Goal: Information Seeking & Learning: Check status

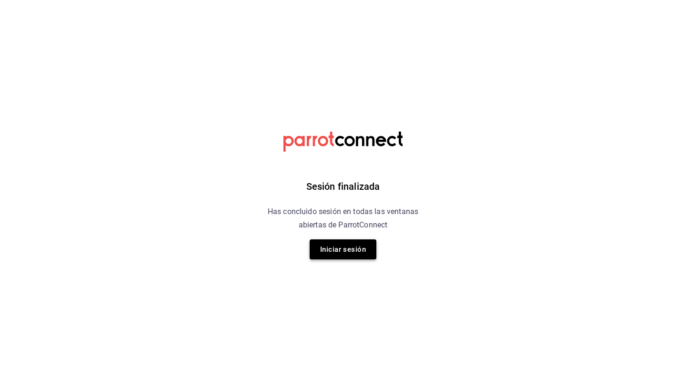
click at [354, 254] on button "Iniciar sesión" at bounding box center [343, 249] width 67 height 20
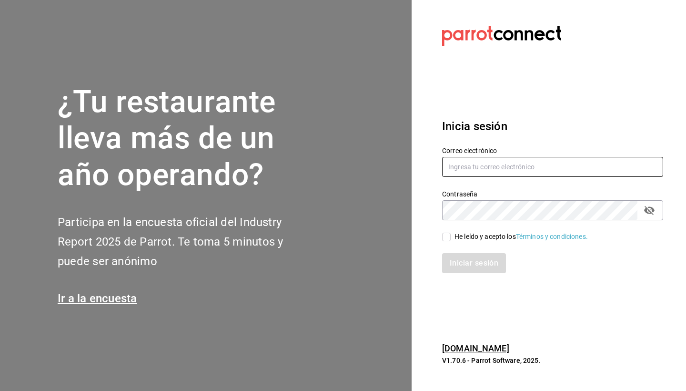
type input "hotaru@grupocosteno.com"
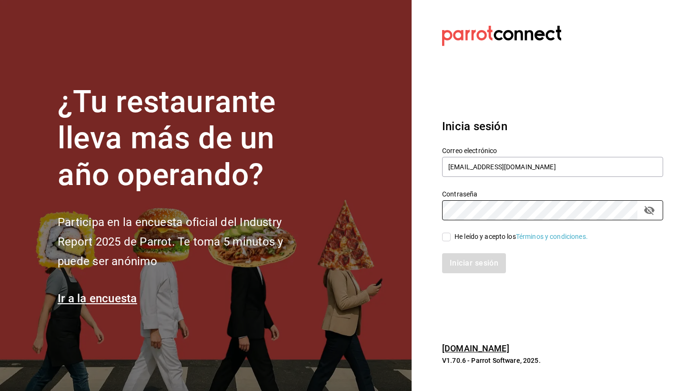
click at [444, 237] on input "He leído y acepto los Términos y condiciones." at bounding box center [446, 236] width 9 height 9
checkbox input "true"
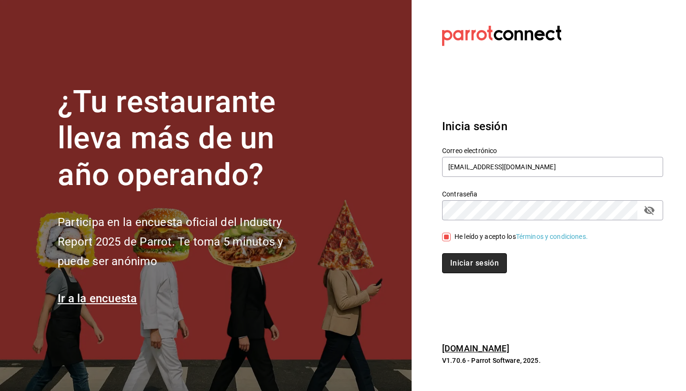
click at [482, 262] on button "Iniciar sesión" at bounding box center [474, 263] width 65 height 20
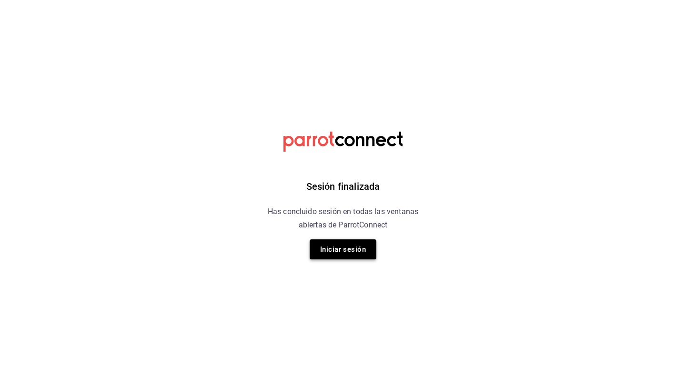
click at [325, 245] on button "Iniciar sesión" at bounding box center [343, 249] width 67 height 20
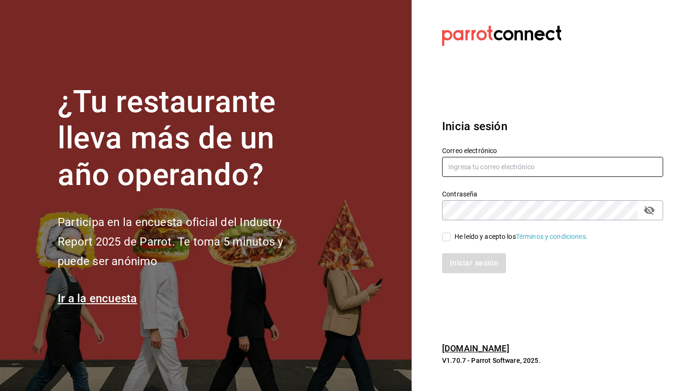
type input "[EMAIL_ADDRESS][DOMAIN_NAME]"
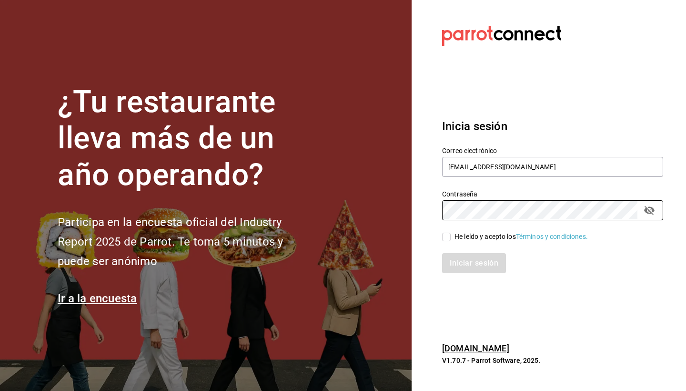
click at [443, 234] on input "He leído y acepto los Términos y condiciones." at bounding box center [446, 236] width 9 height 9
checkbox input "true"
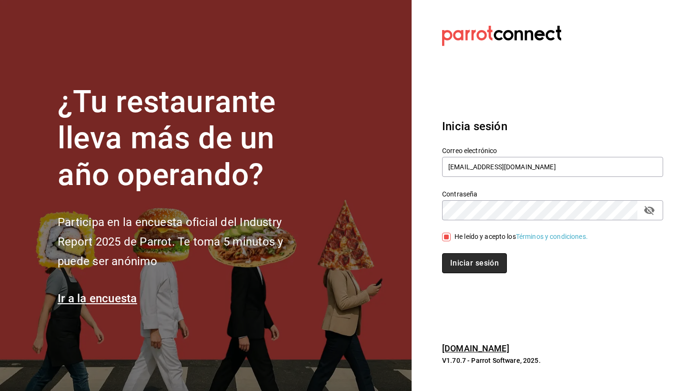
click at [480, 268] on button "Iniciar sesión" at bounding box center [474, 263] width 65 height 20
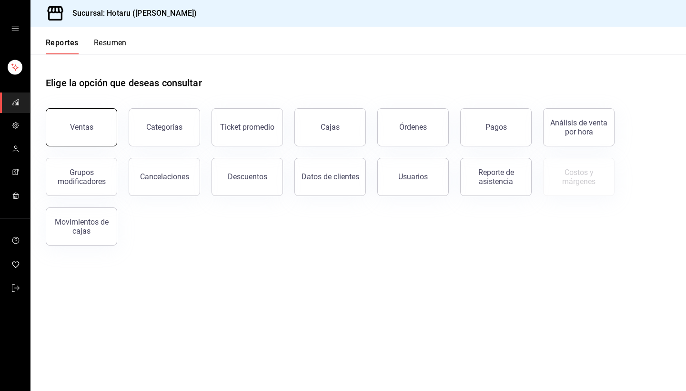
click at [75, 122] on button "Ventas" at bounding box center [81, 127] width 71 height 38
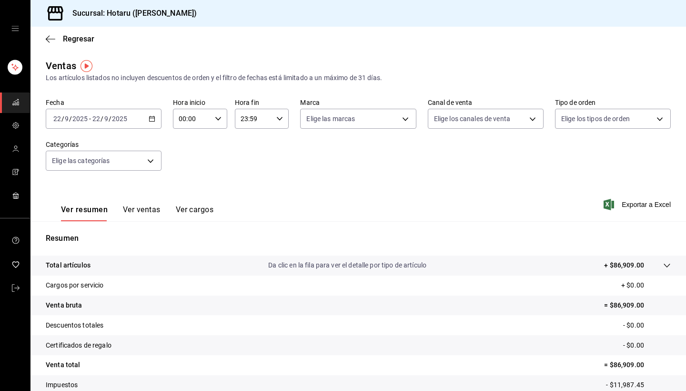
click at [147, 211] on button "Ver ventas" at bounding box center [142, 213] width 38 height 16
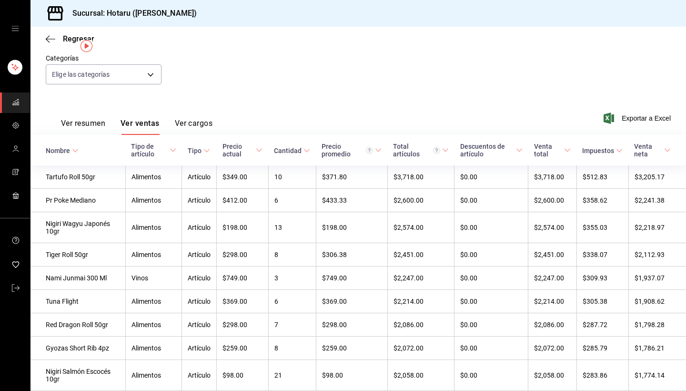
scroll to position [166, 0]
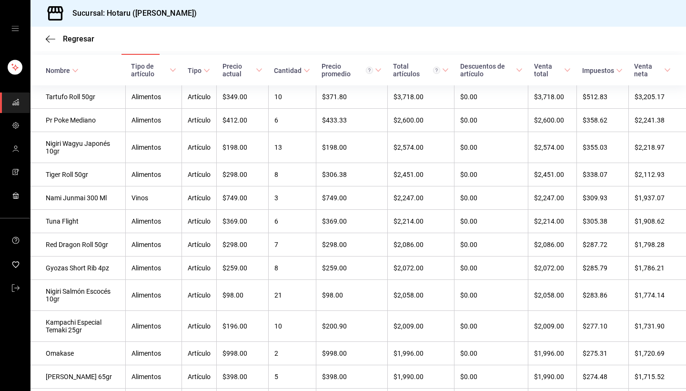
click at [63, 71] on div "Nombre" at bounding box center [58, 71] width 24 height 8
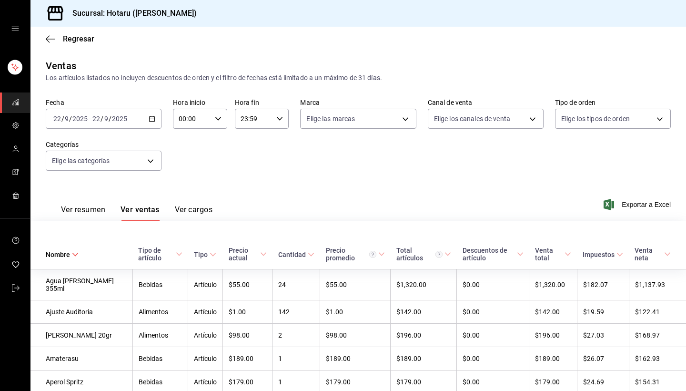
scroll to position [331, 0]
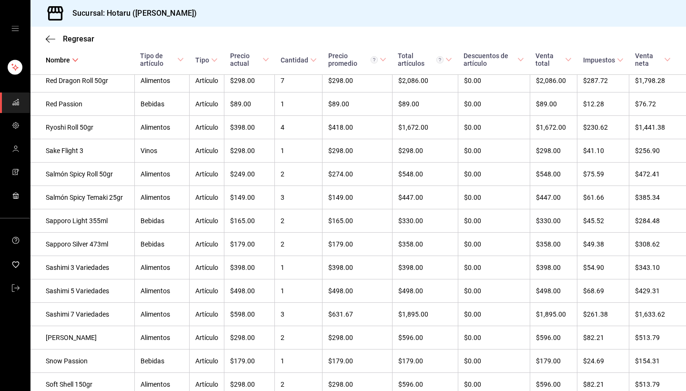
scroll to position [2580, 0]
click at [50, 39] on icon "button" at bounding box center [51, 39] width 10 height 0
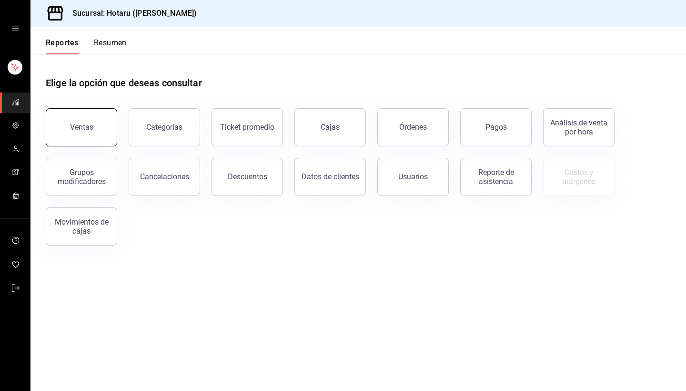
click at [73, 127] on div "Ventas" at bounding box center [81, 126] width 23 height 9
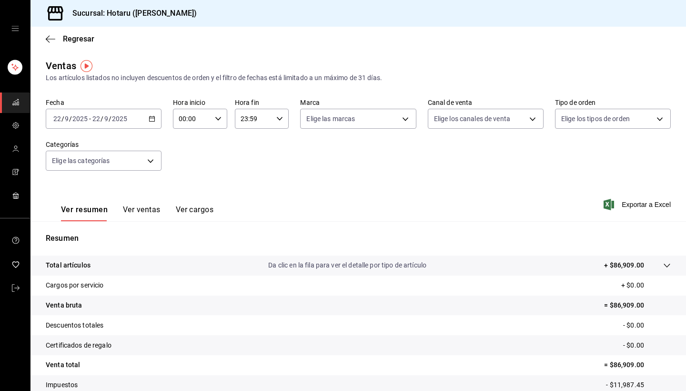
click at [369, 266] on p "Da clic en la fila para ver el detalle por tipo de artículo" at bounding box center [347, 265] width 158 height 10
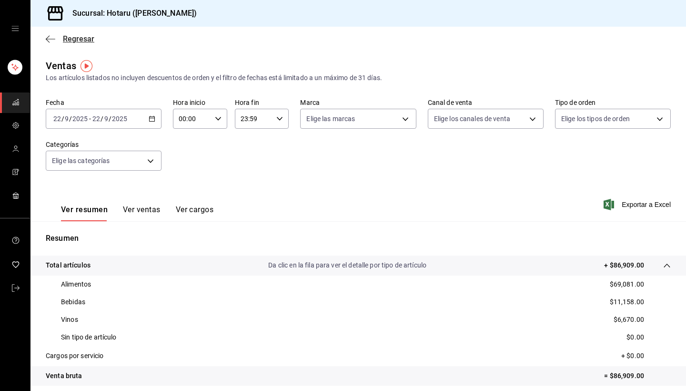
click at [49, 38] on icon "button" at bounding box center [51, 39] width 10 height 9
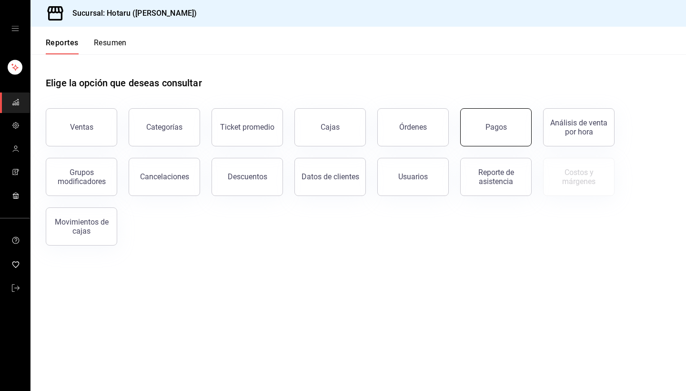
click at [497, 137] on button "Pagos" at bounding box center [495, 127] width 71 height 38
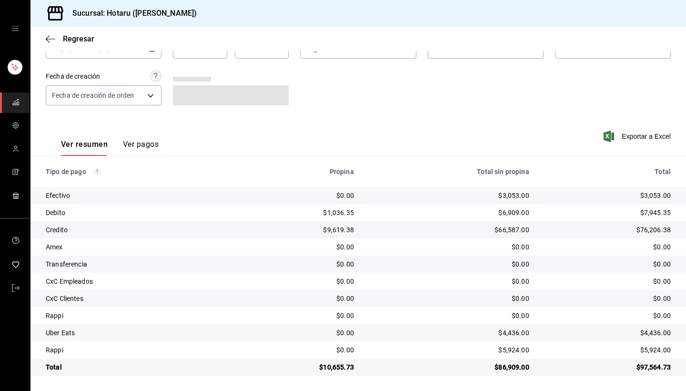
scroll to position [64, 0]
click at [51, 38] on icon "button" at bounding box center [51, 39] width 10 height 9
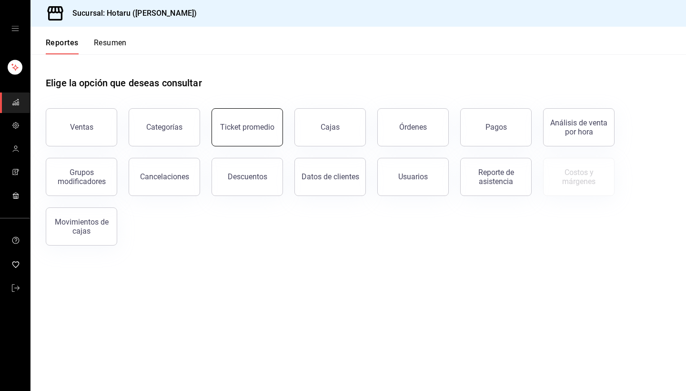
click at [247, 135] on button "Ticket promedio" at bounding box center [247, 127] width 71 height 38
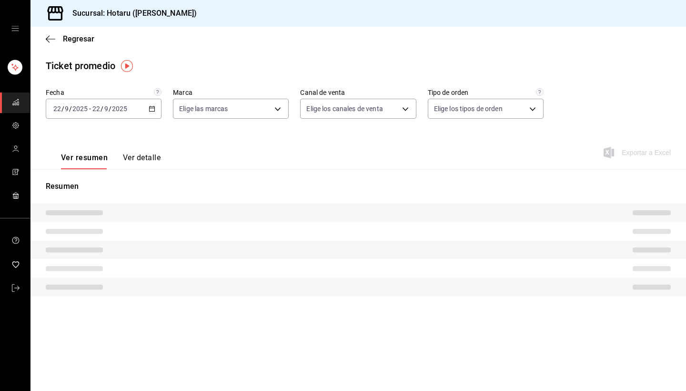
type input "c6f689f8-63fd-49a8-a607-35aea03ac6a9,619c758d-7c36-49c6-a756-e52d453908cb"
type input "PARROT,UBER_EATS,RAPPI,DIDI_FOOD,ONLINE"
type input "1ceba3b7-3cd3-4620-b4ec-4b6d29c74f5d,f38966ed-c187-4b4e-a817-8ece369e4d0b,32ac7…"
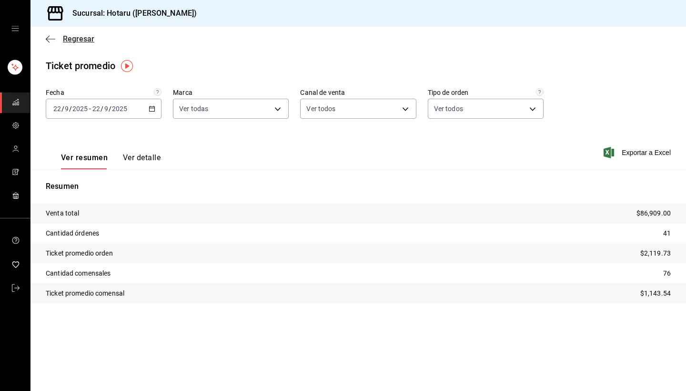
click at [51, 39] on icon "button" at bounding box center [51, 39] width 10 height 0
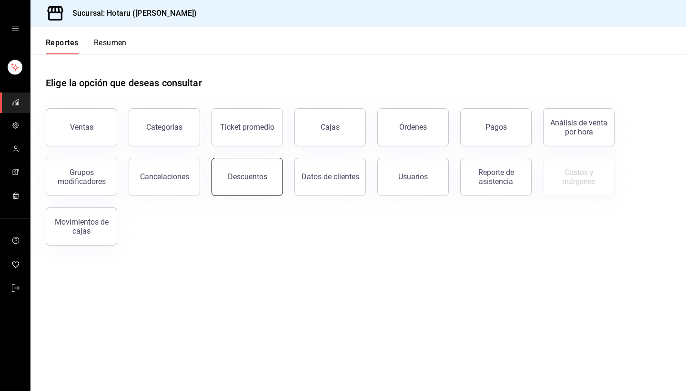
click at [256, 178] on div "Descuentos" at bounding box center [248, 176] width 40 height 9
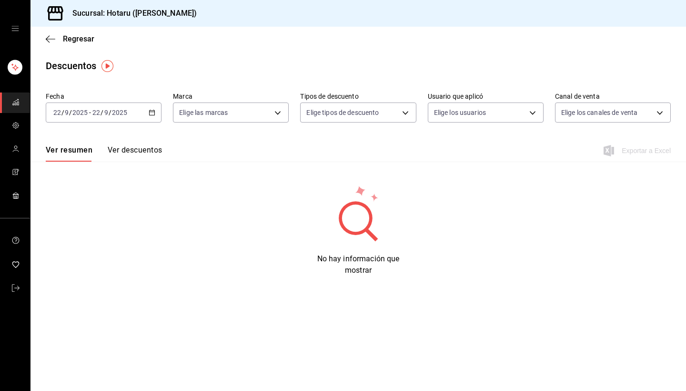
click at [143, 151] on button "Ver descuentos" at bounding box center [135, 153] width 54 height 16
click at [85, 151] on button "Ver resumen" at bounding box center [68, 153] width 44 height 16
click at [48, 38] on icon "button" at bounding box center [51, 39] width 10 height 9
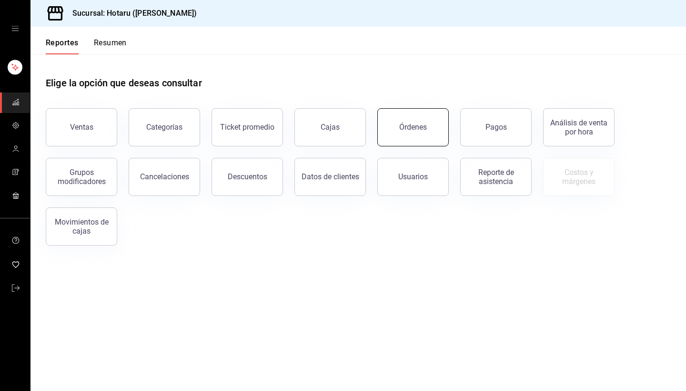
click at [425, 129] on div "Órdenes" at bounding box center [413, 126] width 28 height 9
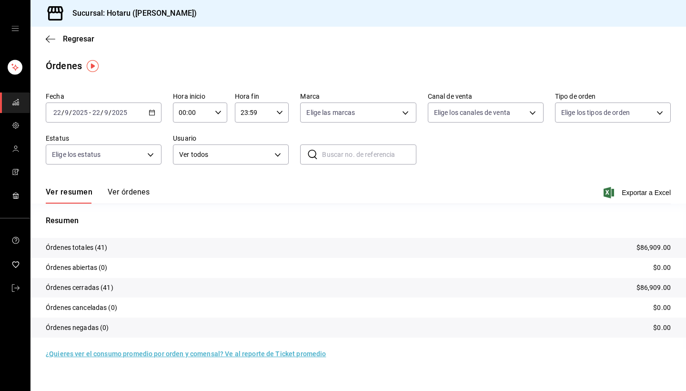
click at [138, 190] on button "Ver órdenes" at bounding box center [129, 195] width 42 height 16
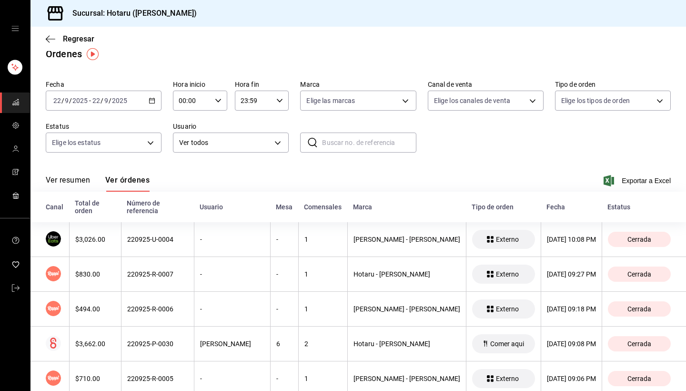
scroll to position [11, 0]
click at [528, 101] on body "Sucursal: Hotaru (Valle) Regresar Órdenes Fecha 2025-09-22 22 / 9 / 2025 - 2025…" at bounding box center [343, 195] width 686 height 391
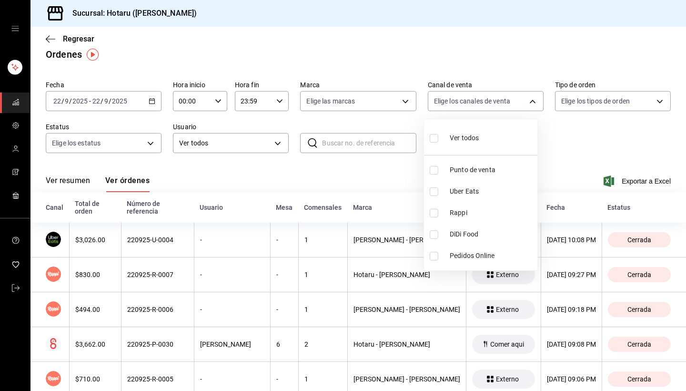
click at [432, 210] on input "checkbox" at bounding box center [434, 213] width 9 height 9
checkbox input "true"
type input "RAPPI"
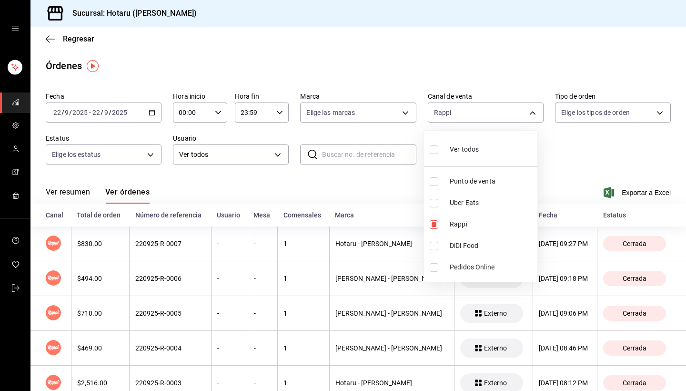
click at [436, 202] on input "checkbox" at bounding box center [434, 203] width 9 height 9
checkbox input "true"
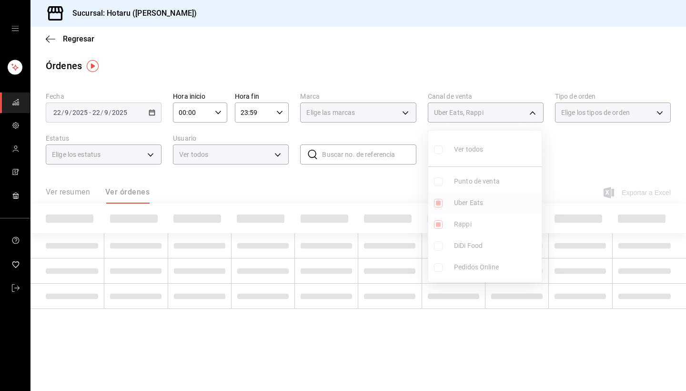
type input "RAPPI,UBER_EATS"
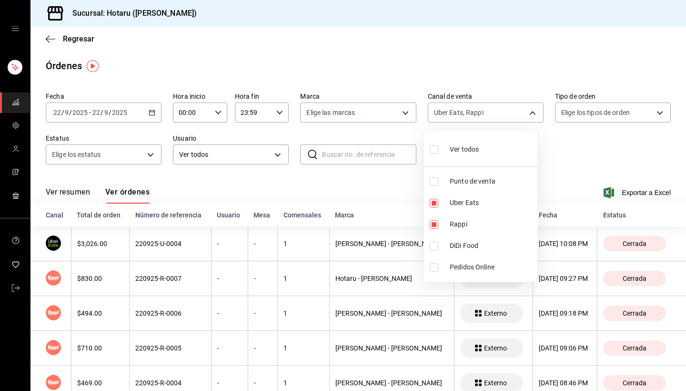
click at [377, 177] on div at bounding box center [343, 195] width 686 height 391
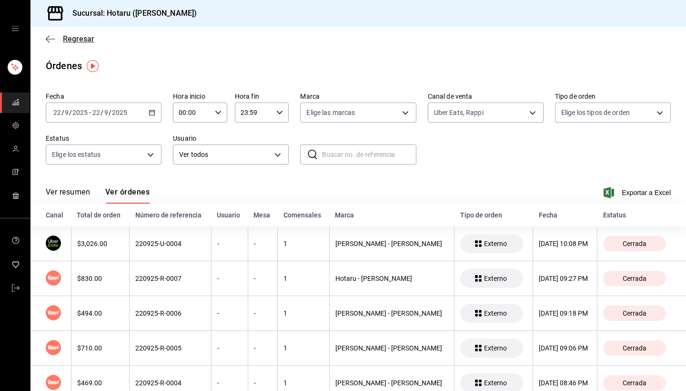
click at [52, 39] on icon "button" at bounding box center [51, 39] width 10 height 0
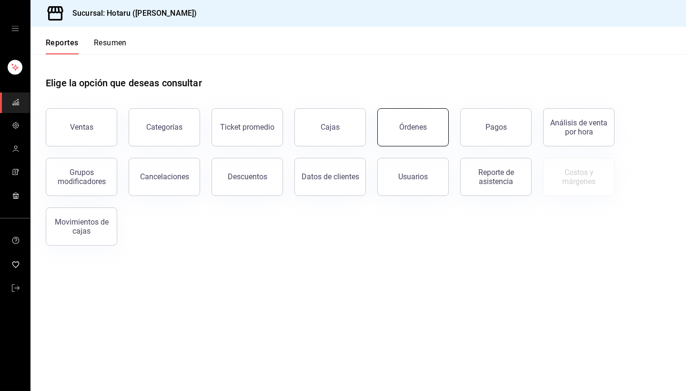
click at [432, 140] on button "Órdenes" at bounding box center [412, 127] width 71 height 38
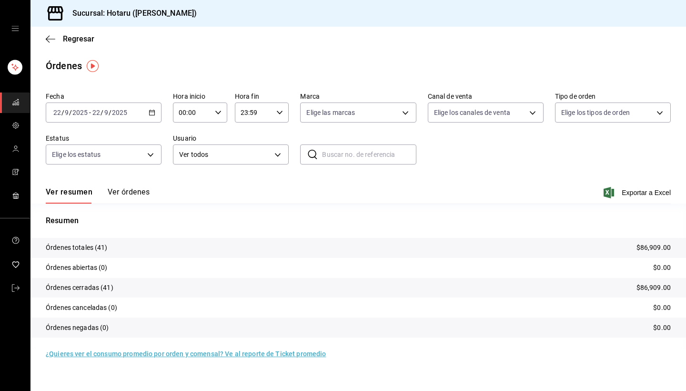
click at [45, 40] on div "Regresar" at bounding box center [357, 39] width 655 height 24
click at [47, 39] on icon "button" at bounding box center [51, 39] width 10 height 0
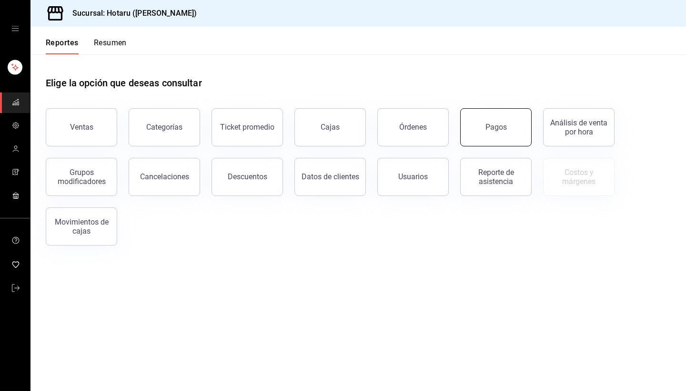
click at [487, 119] on button "Pagos" at bounding box center [495, 127] width 71 height 38
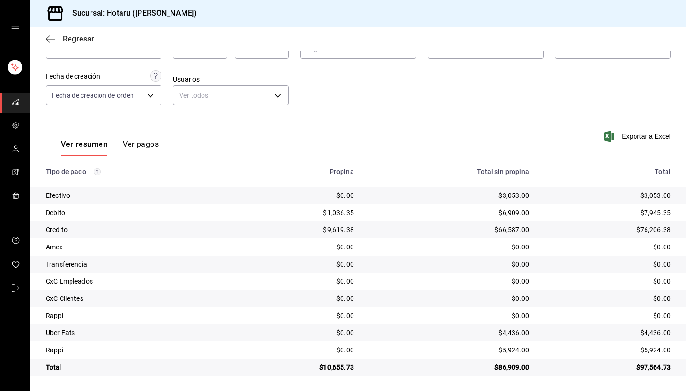
click at [51, 39] on icon "button" at bounding box center [51, 39] width 10 height 0
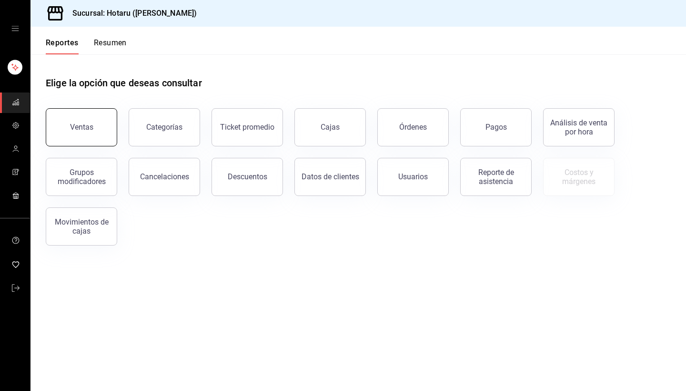
click at [91, 132] on button "Ventas" at bounding box center [81, 127] width 71 height 38
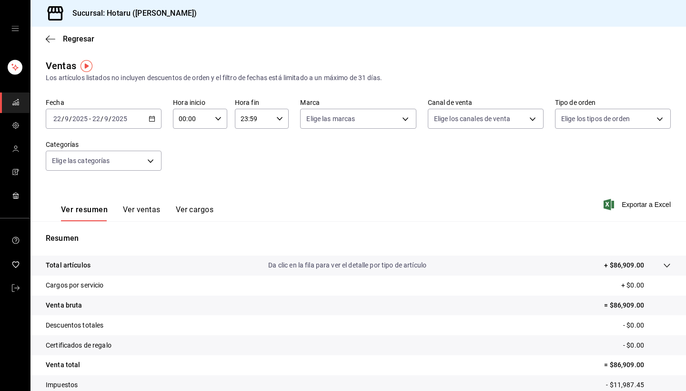
click at [143, 212] on button "Ver ventas" at bounding box center [142, 213] width 38 height 16
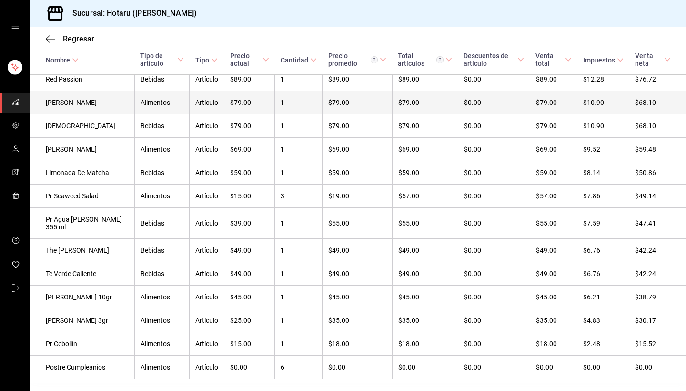
scroll to position [3055, 0]
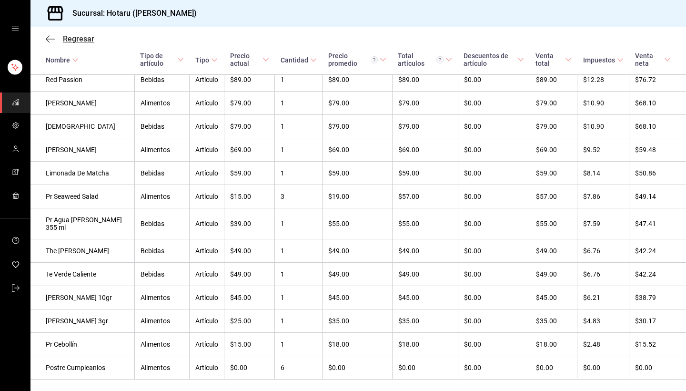
click at [49, 36] on icon "button" at bounding box center [51, 39] width 10 height 9
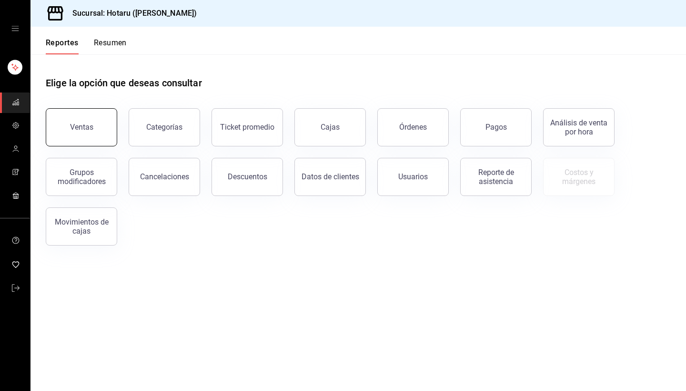
click at [80, 132] on button "Ventas" at bounding box center [81, 127] width 71 height 38
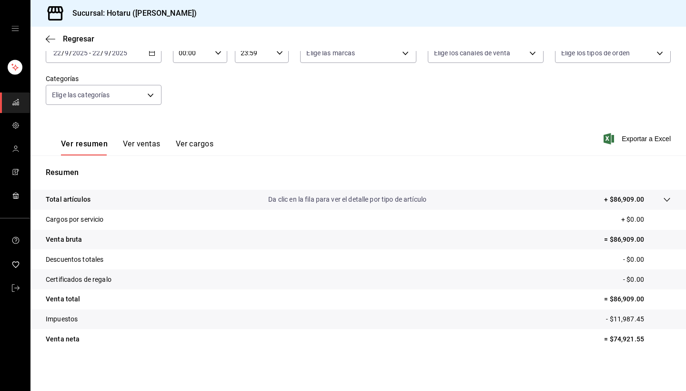
scroll to position [66, 0]
